Goal: Check status: Check status

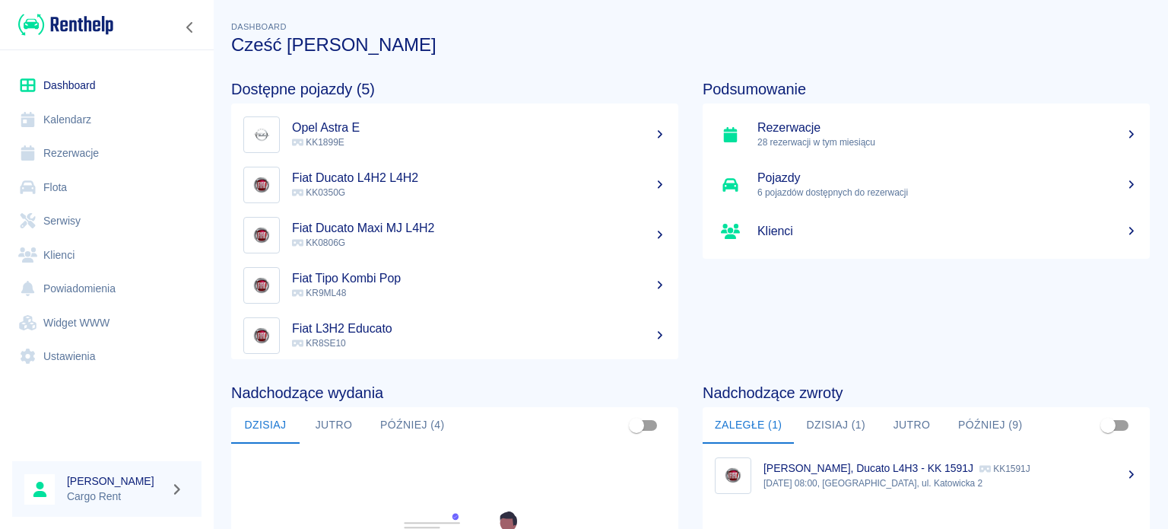
click at [84, 116] on link "Kalendarz" at bounding box center [106, 120] width 189 height 34
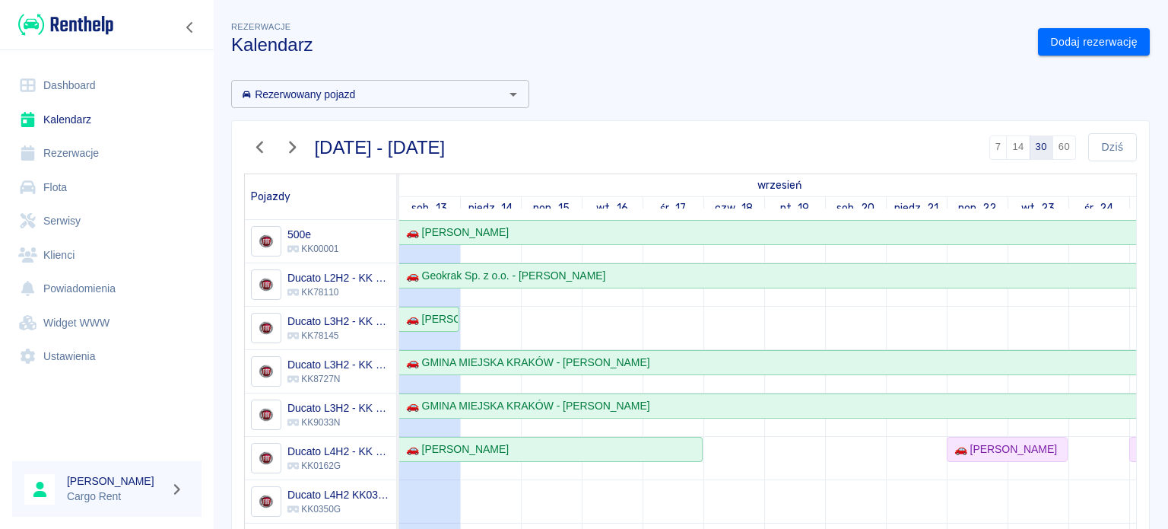
click at [253, 144] on icon "button" at bounding box center [260, 147] width 20 height 16
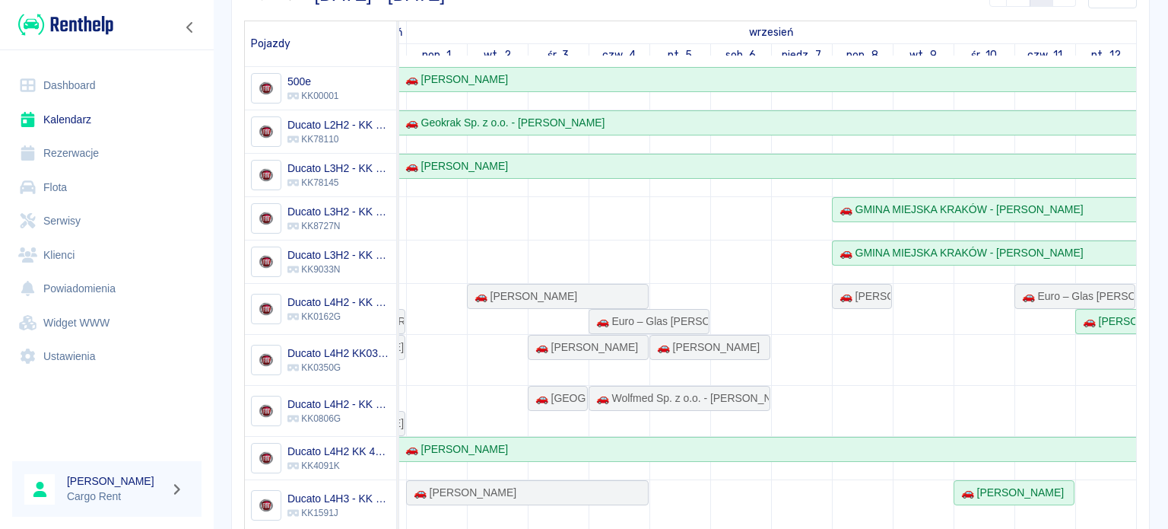
scroll to position [152, 0]
click at [660, 345] on div "🚗 [PERSON_NAME]" at bounding box center [705, 348] width 109 height 16
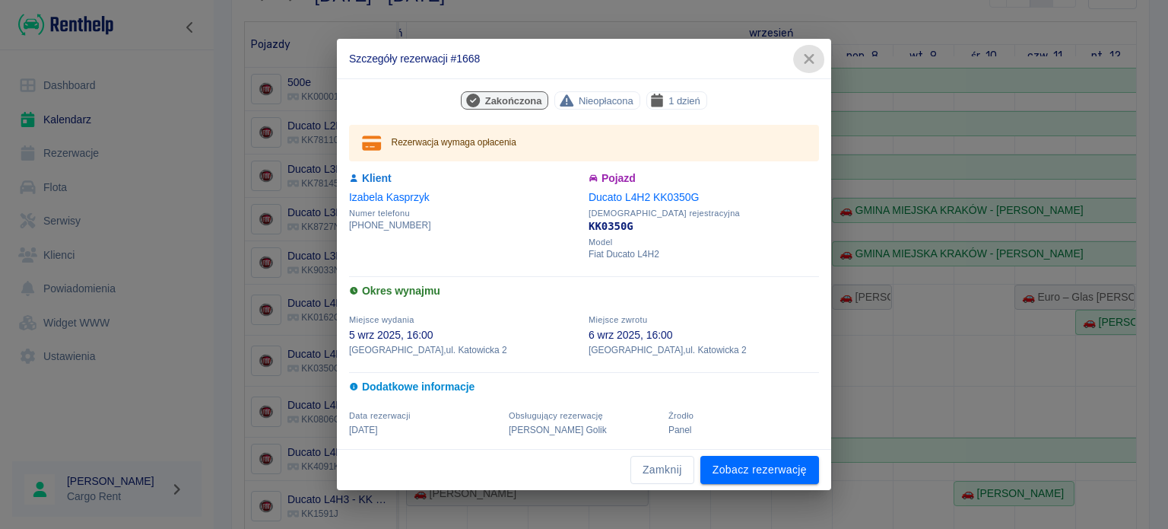
click at [813, 56] on icon "button" at bounding box center [809, 59] width 10 height 10
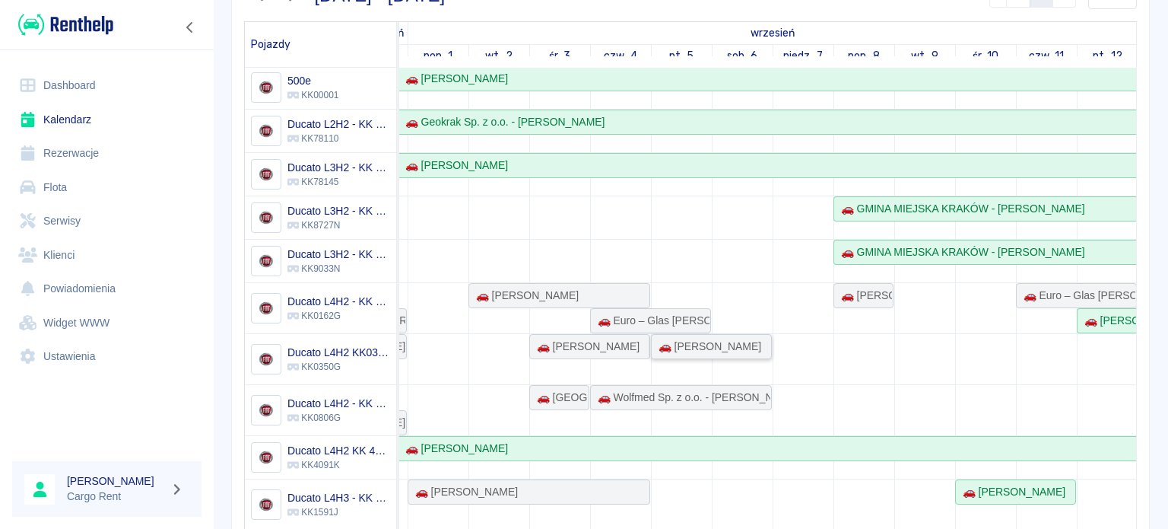
scroll to position [0, 1111]
click at [841, 293] on div "🚗 [PERSON_NAME]" at bounding box center [862, 296] width 57 height 16
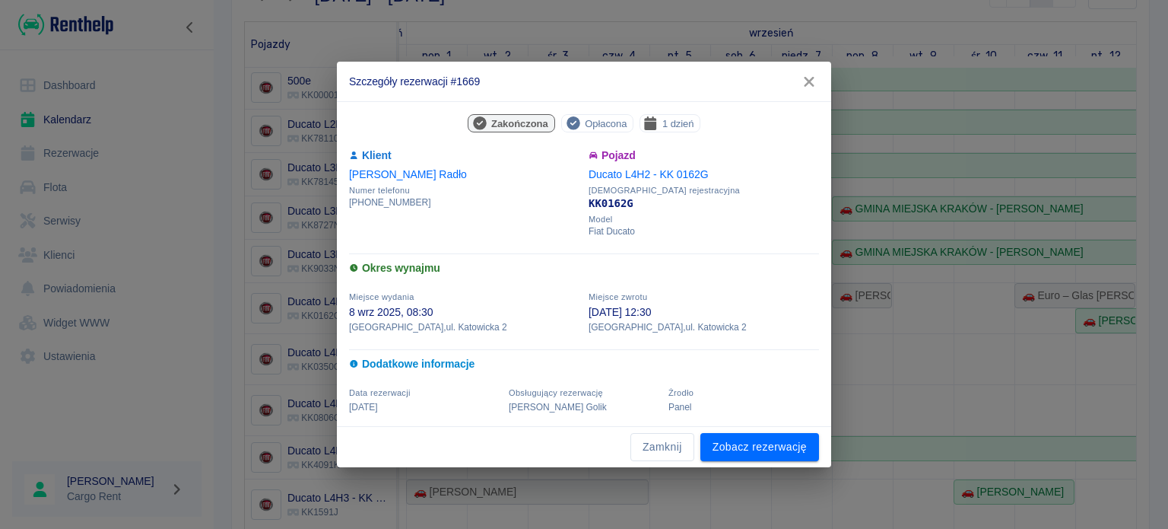
click at [809, 75] on icon "button" at bounding box center [810, 82] width 20 height 16
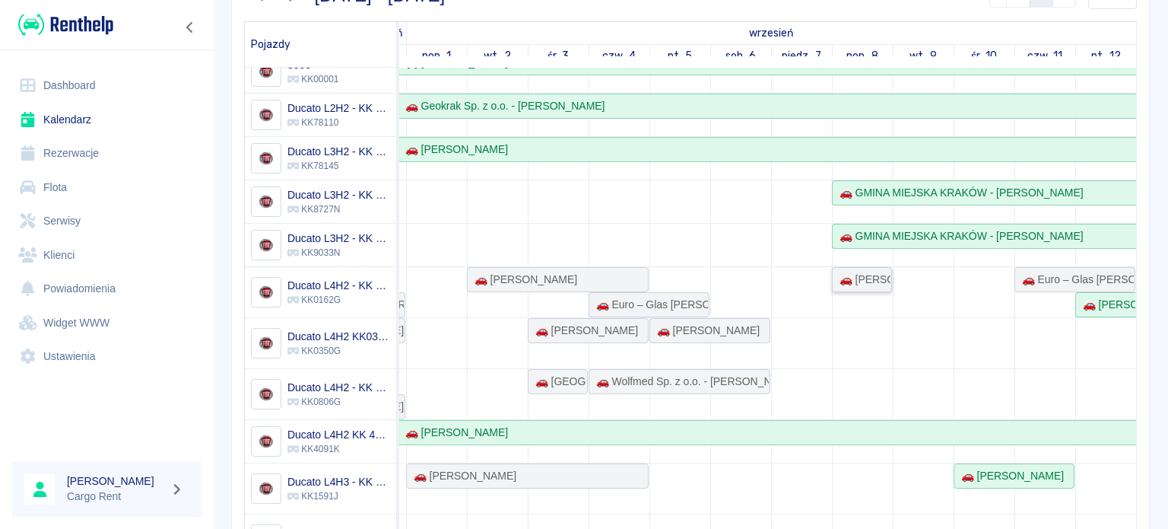
scroll to position [14, 0]
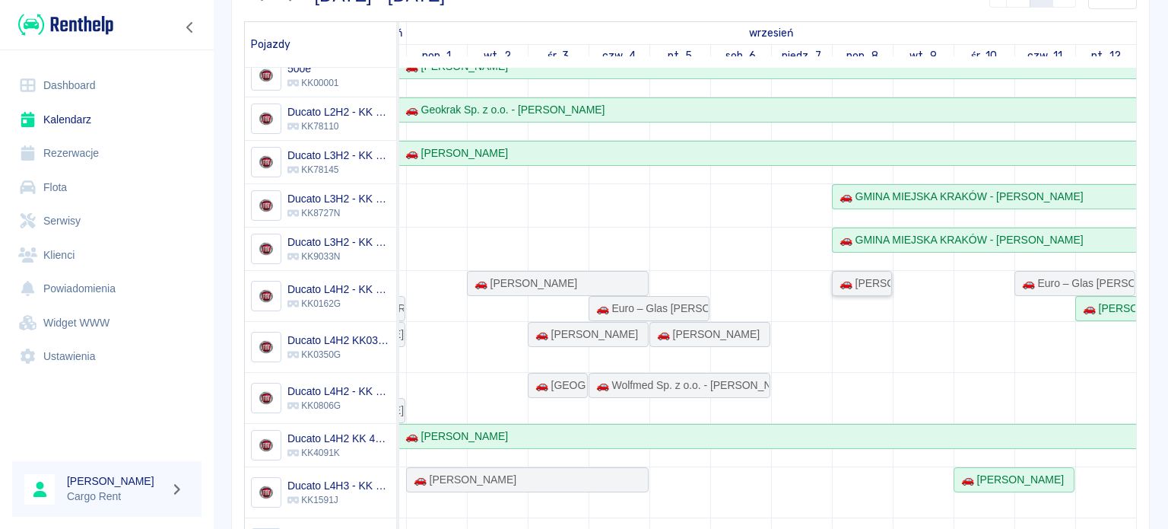
click at [840, 275] on div "🚗 [PERSON_NAME]" at bounding box center [862, 283] width 57 height 16
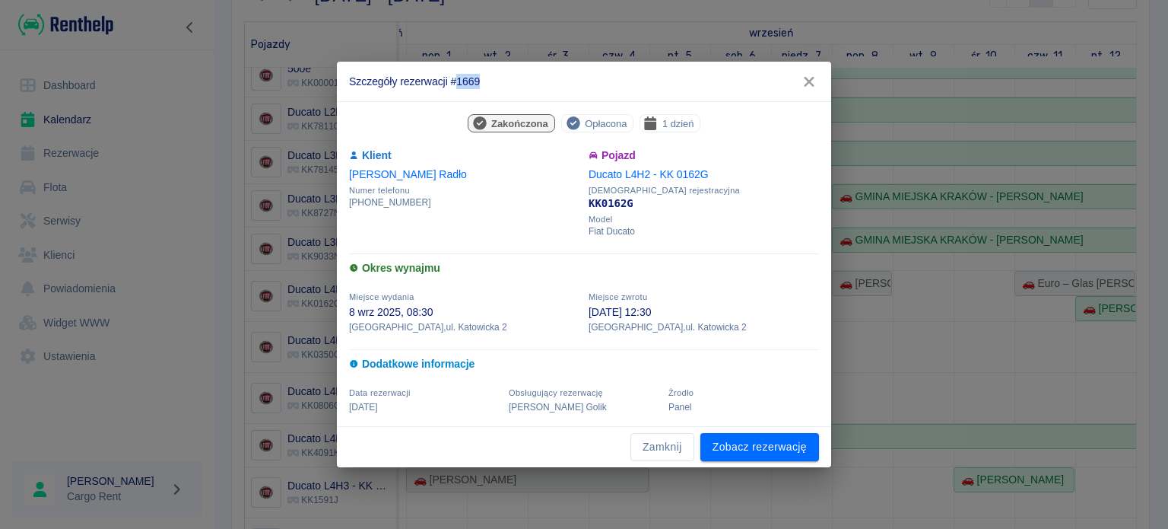
drag, startPoint x: 489, startPoint y: 81, endPoint x: 456, endPoint y: 94, distance: 35.2
click at [456, 94] on h2 "Szczegóły rezerwacji #1669" at bounding box center [584, 82] width 494 height 40
copy h2 "1669"
click at [803, 86] on icon "button" at bounding box center [810, 82] width 20 height 16
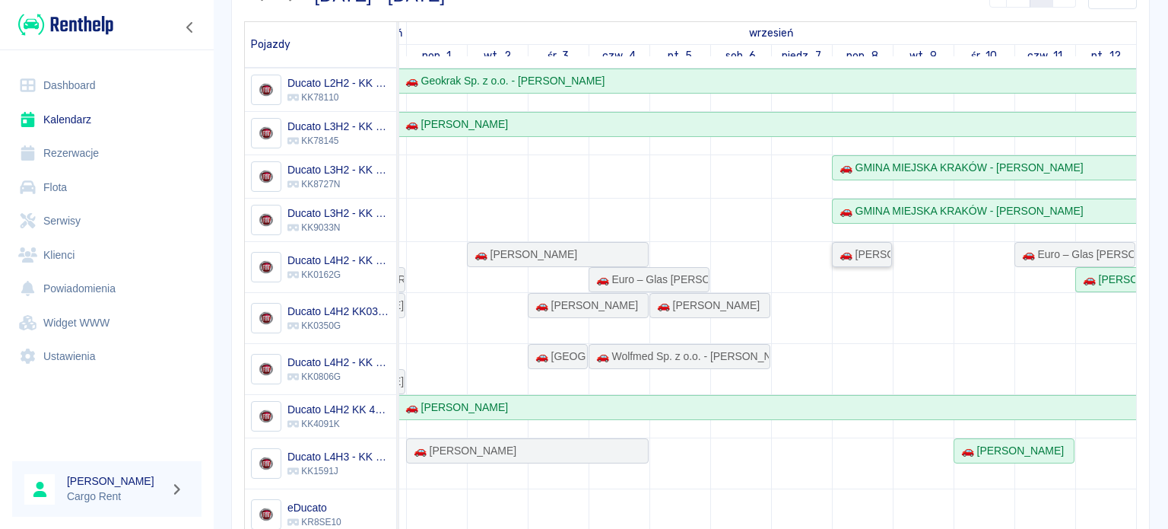
scroll to position [44, 0]
click at [990, 447] on div "🚗 [PERSON_NAME]" at bounding box center [1009, 449] width 109 height 16
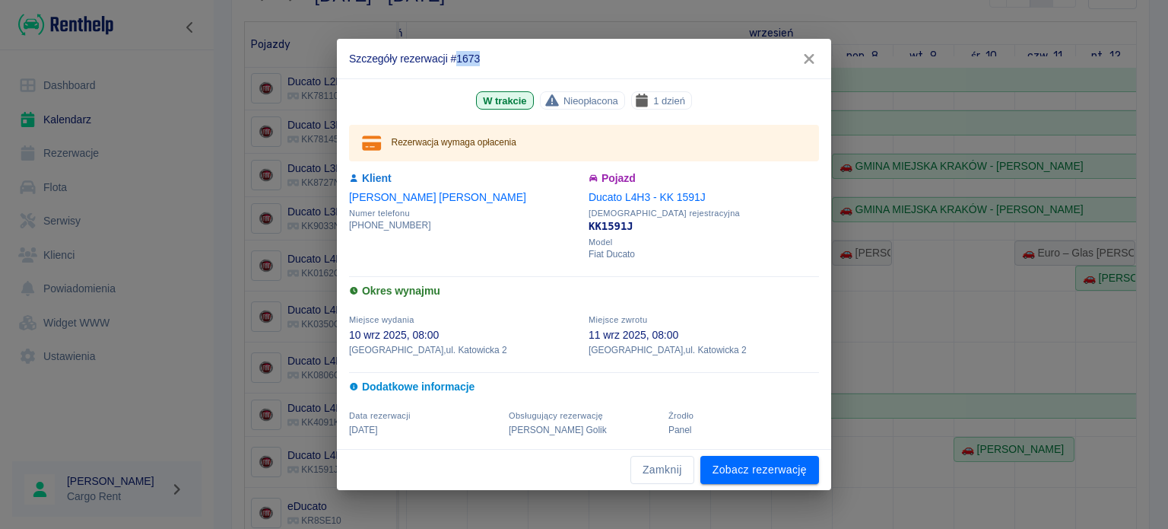
drag, startPoint x: 526, startPoint y: 64, endPoint x: 457, endPoint y: 71, distance: 69.6
click at [457, 71] on h2 "Szczegóły rezerwacji #1673" at bounding box center [584, 59] width 494 height 40
copy h2 "1673"
click at [661, 470] on button "Zamknij" at bounding box center [663, 470] width 64 height 28
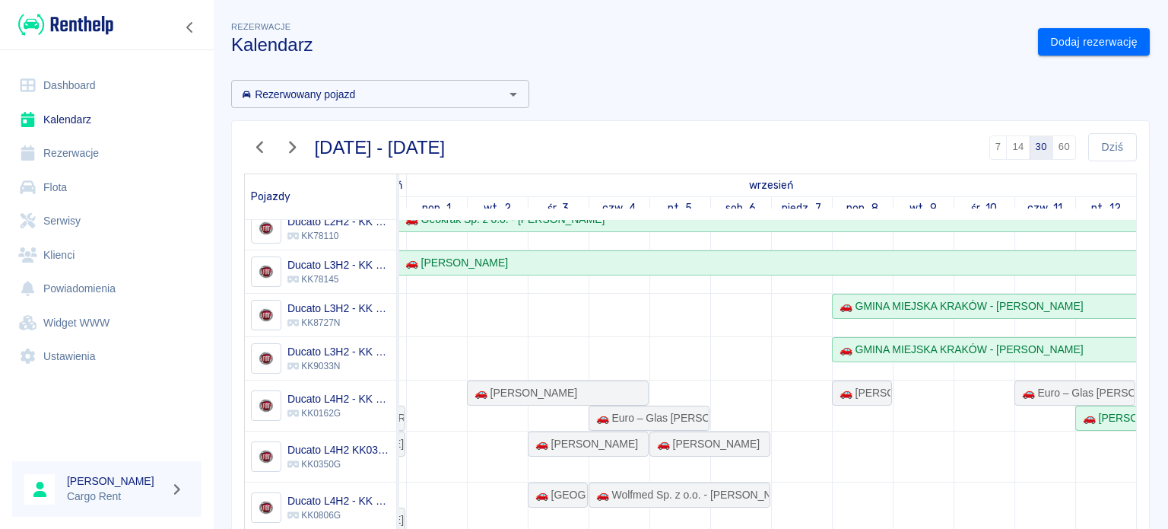
scroll to position [66, 0]
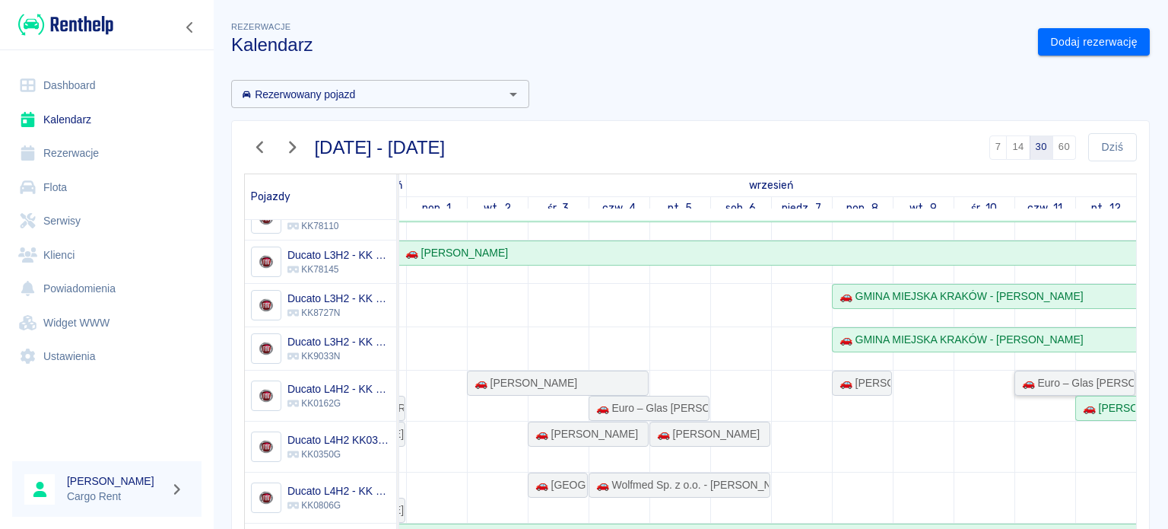
click at [1053, 389] on div "🚗 Euro – Glas [PERSON_NAME] Noga S.J - [PERSON_NAME]" at bounding box center [1075, 383] width 118 height 16
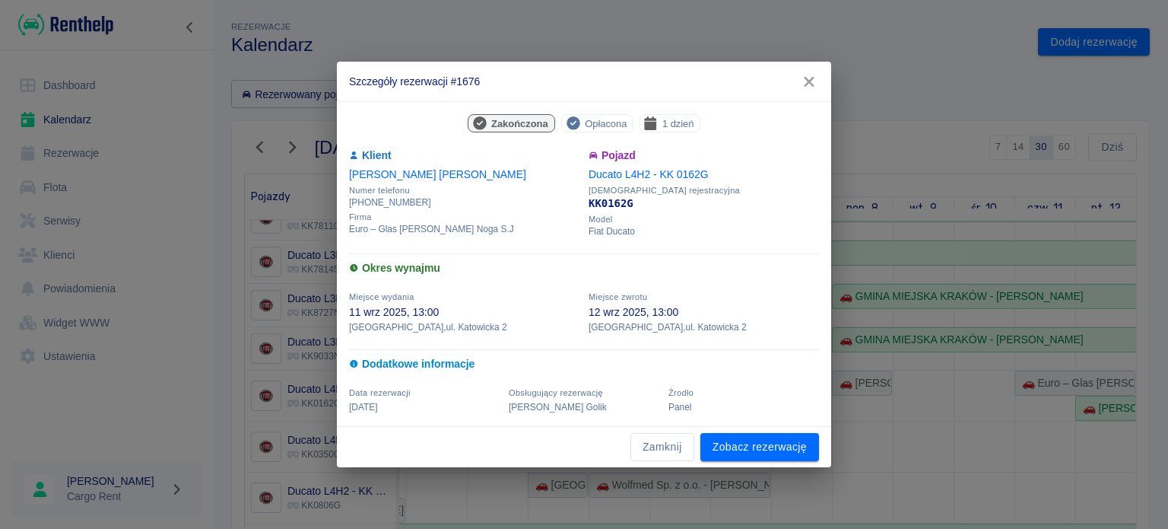
click at [806, 77] on icon "button" at bounding box center [810, 82] width 20 height 16
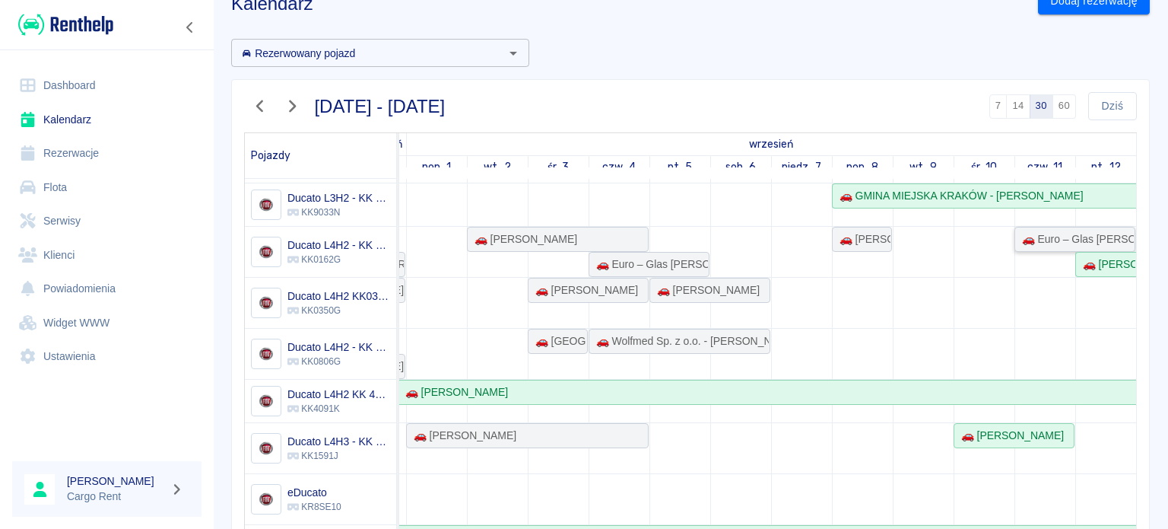
scroll to position [0, 0]
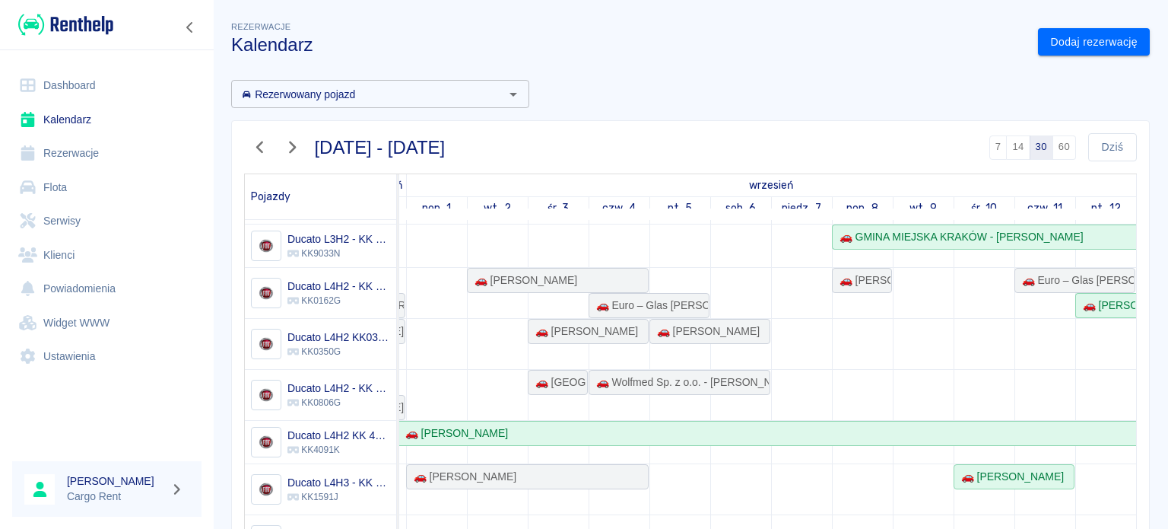
click at [72, 115] on link "Kalendarz" at bounding box center [106, 120] width 189 height 34
click at [1112, 138] on button "Dziś" at bounding box center [1113, 147] width 49 height 28
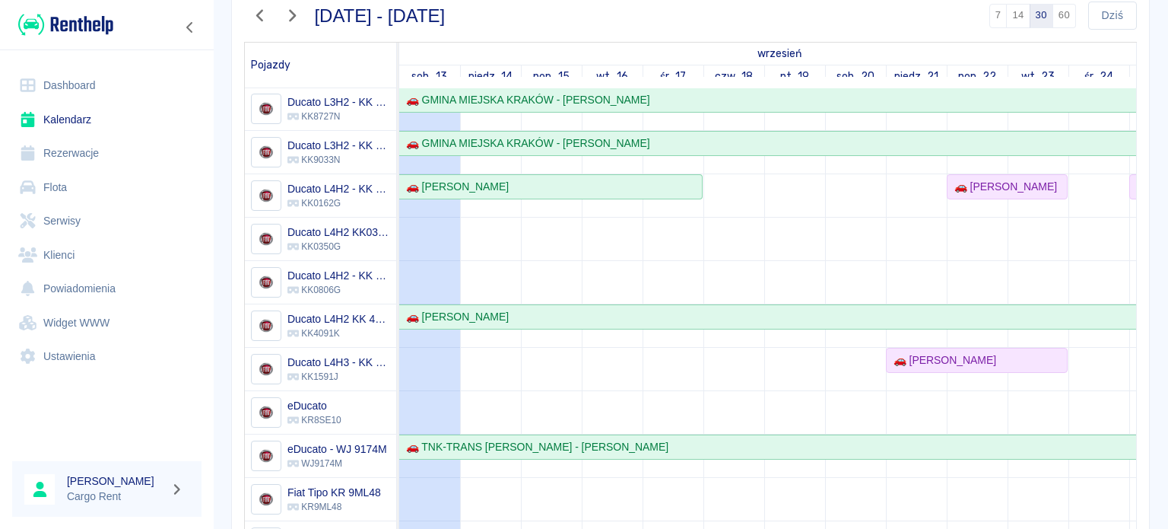
scroll to position [141, 0]
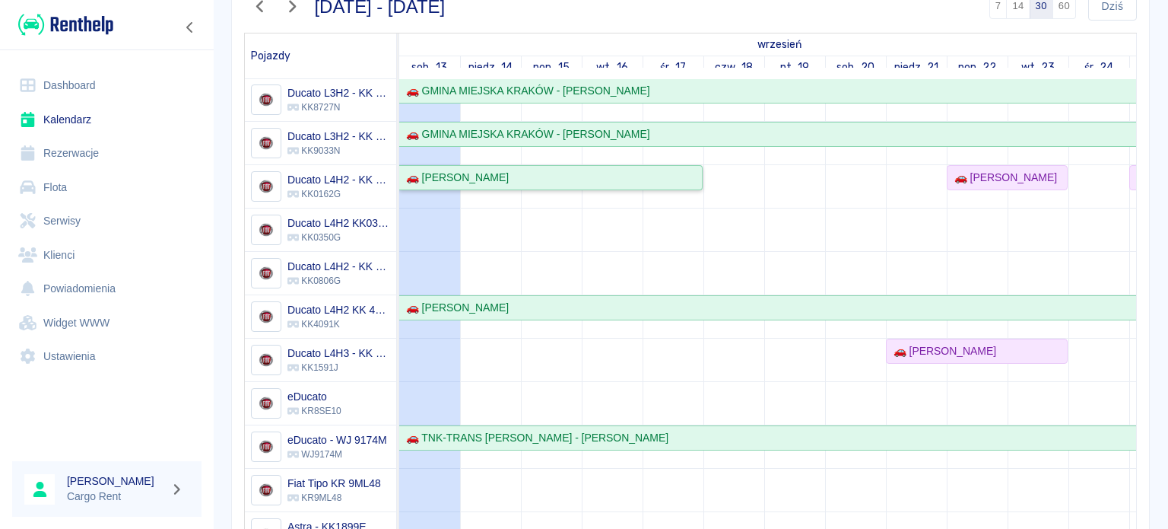
click at [501, 170] on div "🚗 [PERSON_NAME]" at bounding box center [454, 178] width 109 height 16
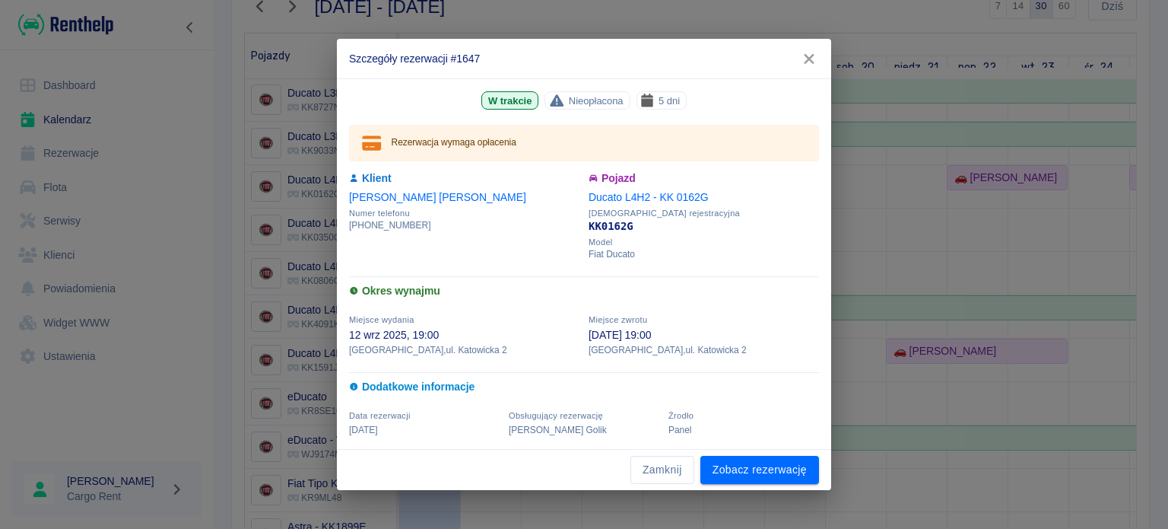
click at [823, 51] on h2 "Szczegóły rezerwacji #1647" at bounding box center [584, 59] width 494 height 40
click at [798, 52] on button "button" at bounding box center [809, 59] width 32 height 28
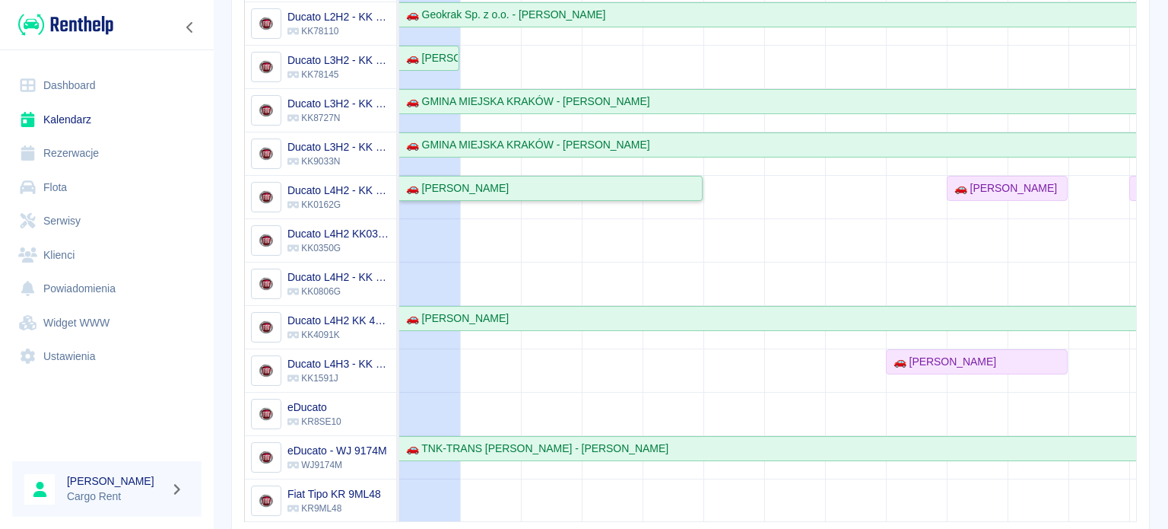
scroll to position [253, 0]
